Goal: Find specific page/section: Find specific page/section

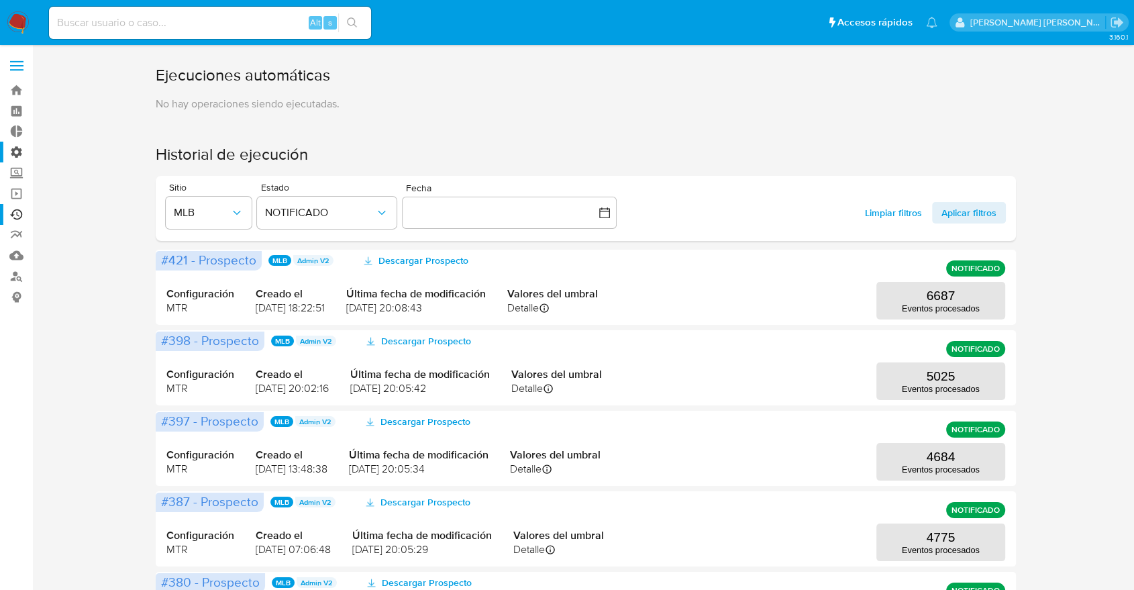
click at [15, 146] on label "Administración" at bounding box center [80, 152] width 160 height 21
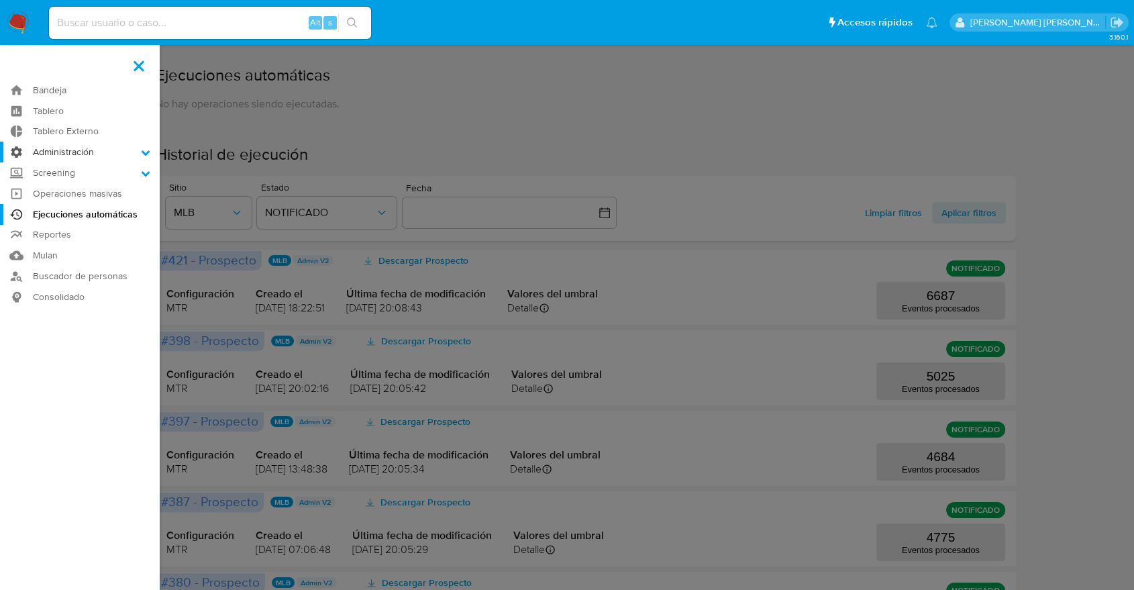
click at [0, 0] on input "Administración" at bounding box center [0, 0] width 0 height 0
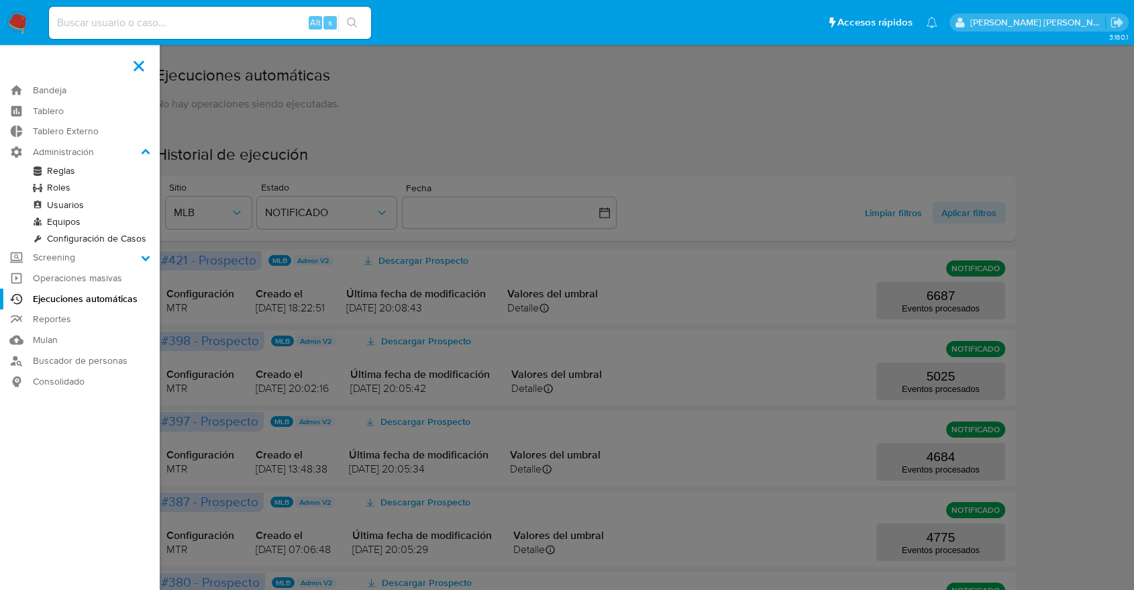
click at [64, 168] on link "Reglas" at bounding box center [80, 170] width 160 height 17
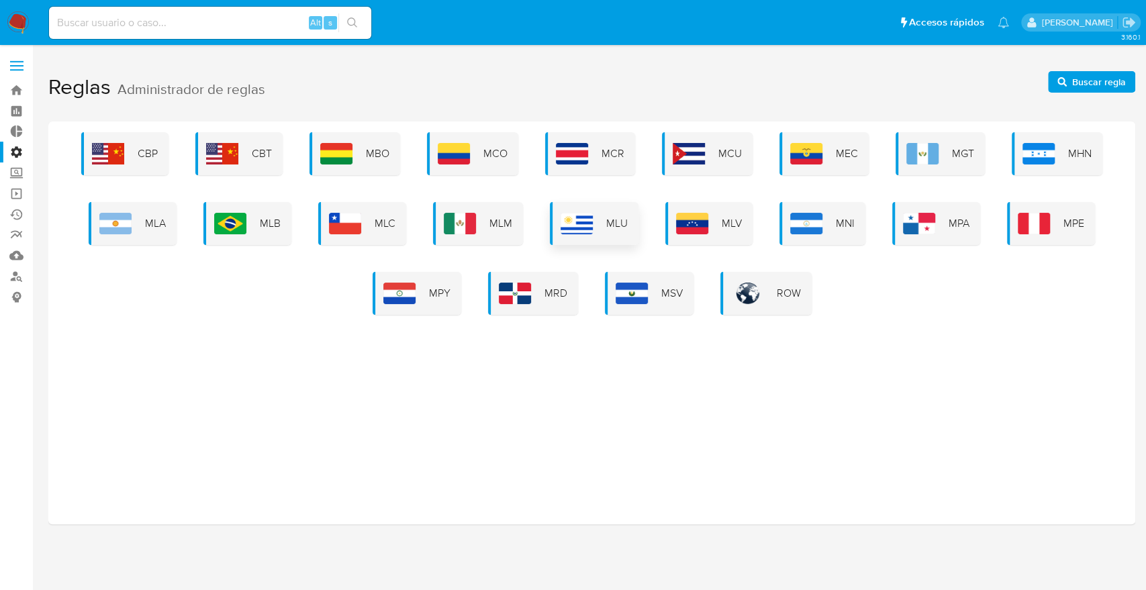
click at [591, 224] on img at bounding box center [576, 223] width 32 height 21
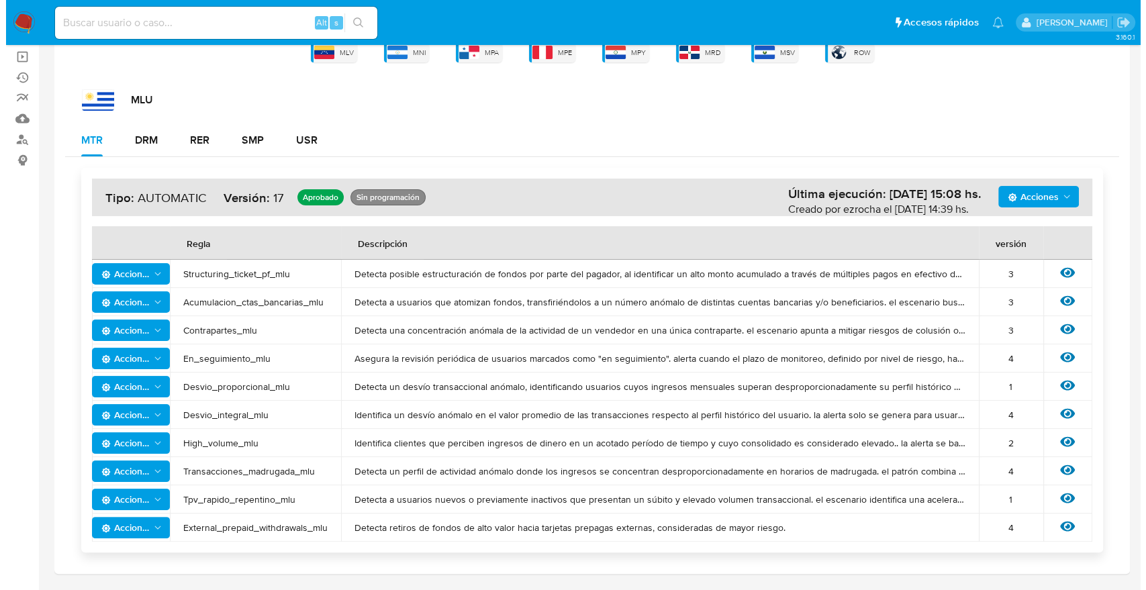
scroll to position [140, 0]
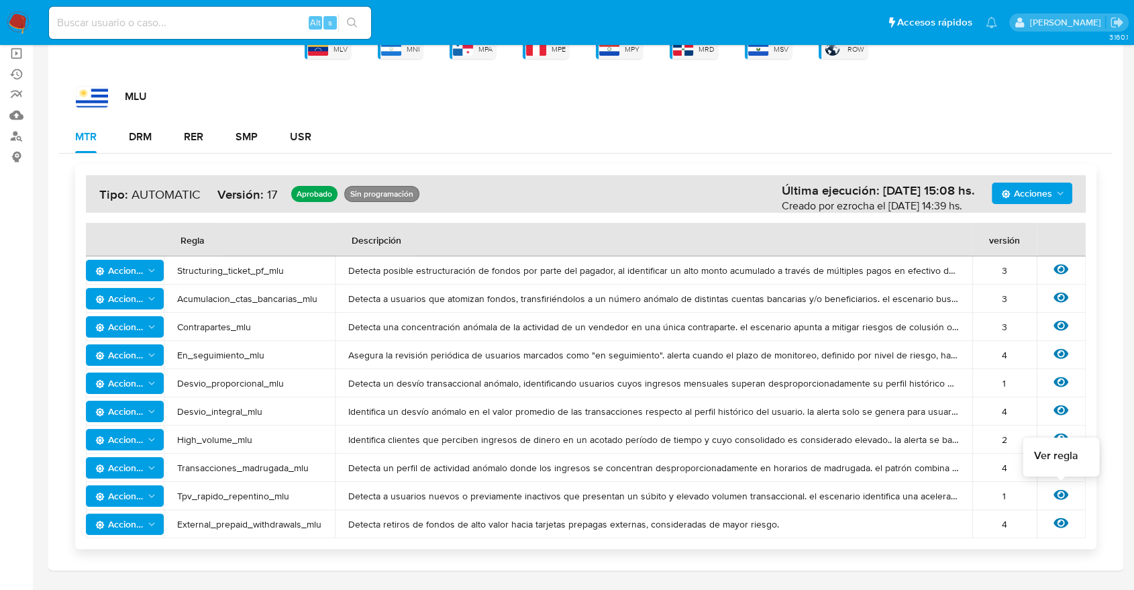
click at [1060, 493] on icon at bounding box center [1061, 494] width 15 height 15
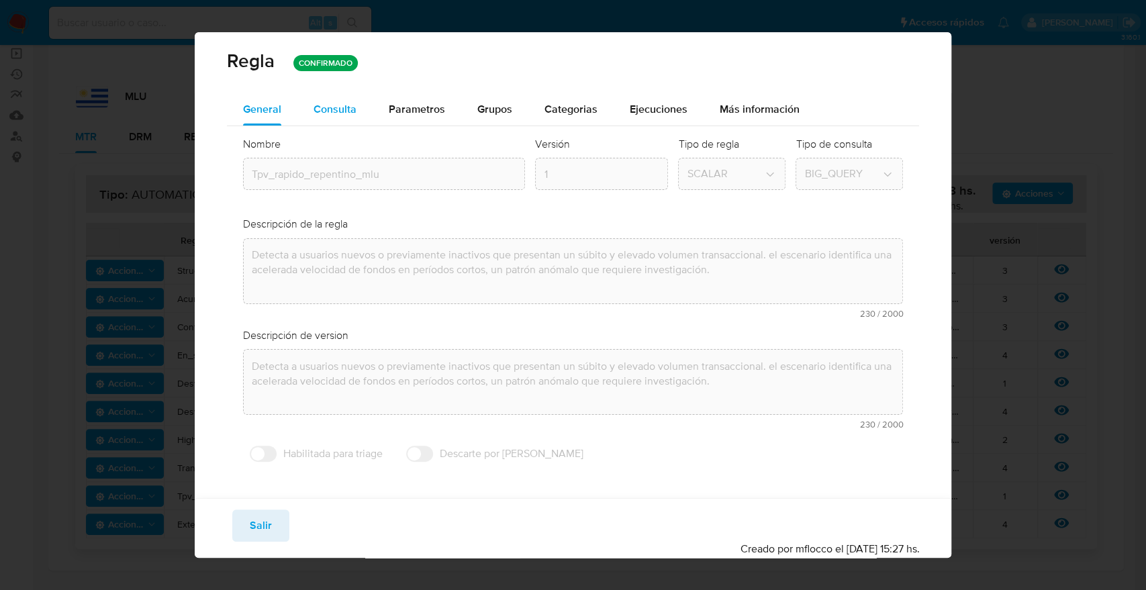
click at [344, 100] on div "Consulta" at bounding box center [334, 109] width 43 height 32
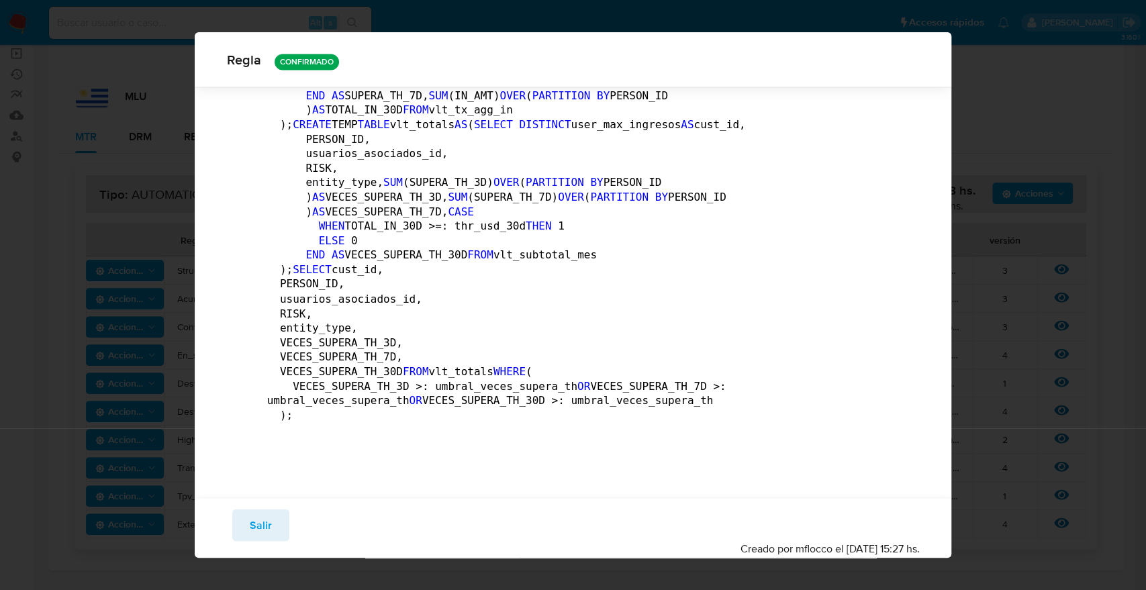
scroll to position [4229, 0]
click at [252, 528] on span "Salir" at bounding box center [261, 526] width 22 height 30
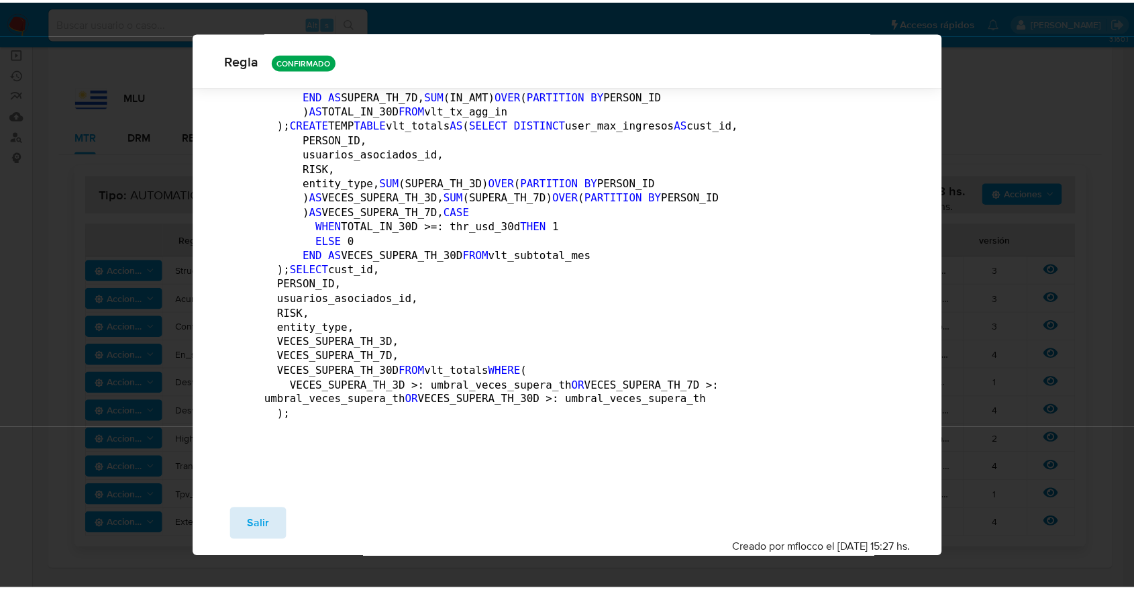
scroll to position [0, 0]
